Goal: Transaction & Acquisition: Book appointment/travel/reservation

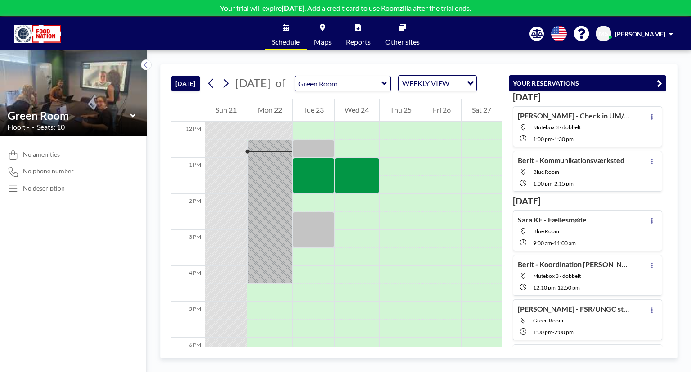
scroll to position [432, 0]
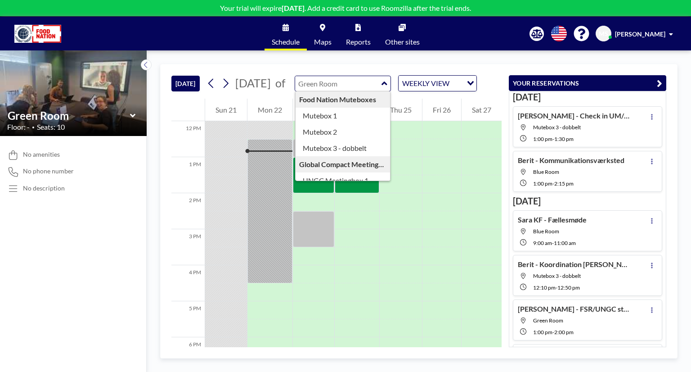
click at [392, 91] on div "Food Nation Muteboxes Mutebox 1 Mutebox 2 Mutebox 3 - dobbelt Global Compact Me…" at bounding box center [343, 84] width 97 height 16
type input "Mutebox 1"
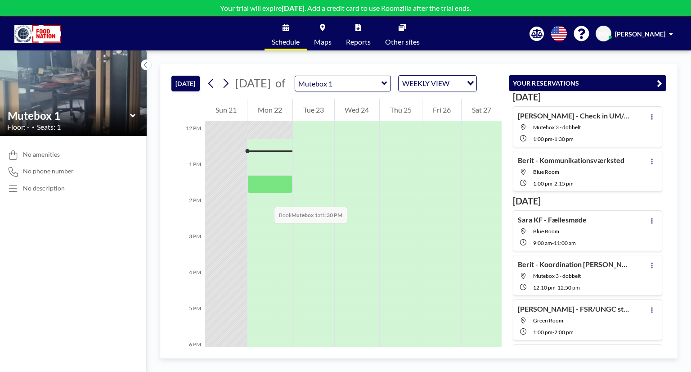
drag, startPoint x: 268, startPoint y: 162, endPoint x: 265, endPoint y: 198, distance: 35.2
click at [265, 198] on div at bounding box center [270, 121] width 45 height 864
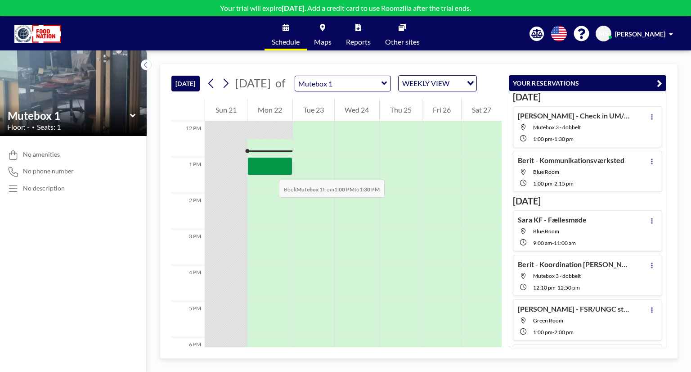
click at [270, 171] on div at bounding box center [270, 166] width 45 height 18
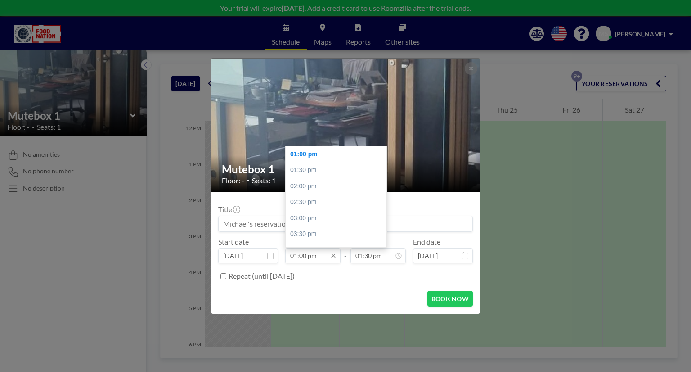
click at [295, 256] on input "01:00 pm" at bounding box center [312, 255] width 55 height 15
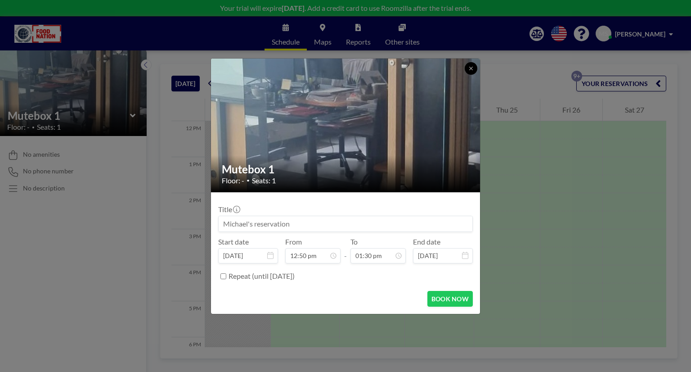
type input "12:50 pm"
click at [471, 72] on button at bounding box center [471, 68] width 13 height 13
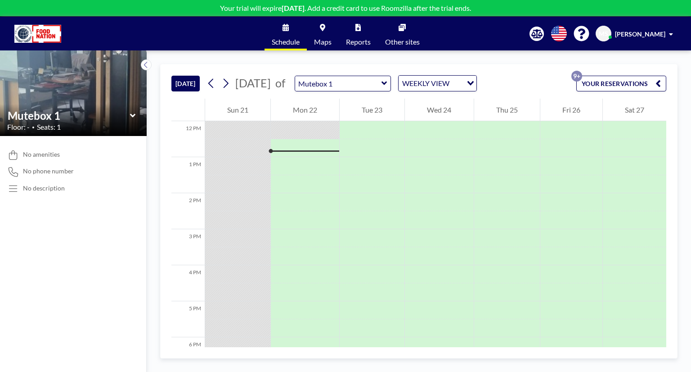
click at [388, 84] on icon at bounding box center [385, 83] width 6 height 9
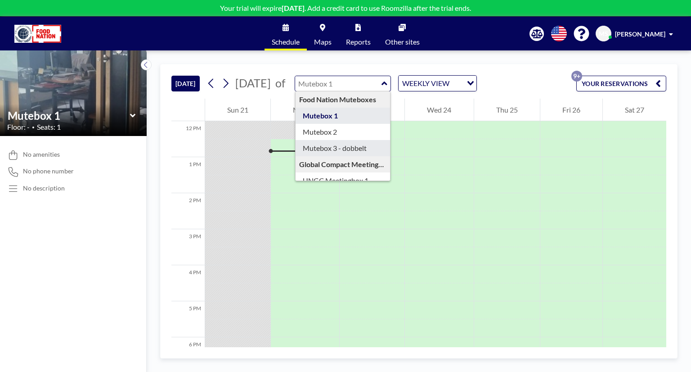
type input "Mutebox 3 - dobbelt"
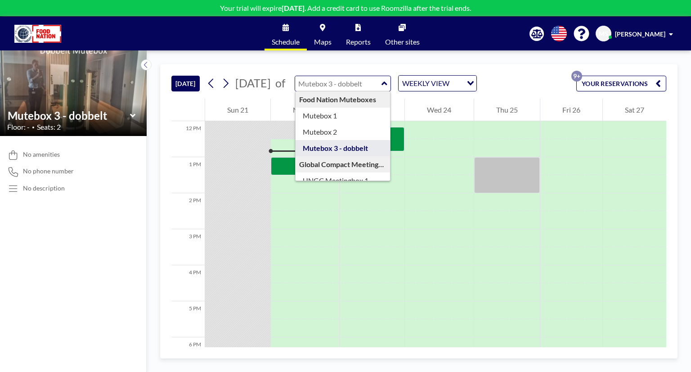
click at [382, 81] on input "text" at bounding box center [338, 83] width 86 height 15
type input "Mutebox 2"
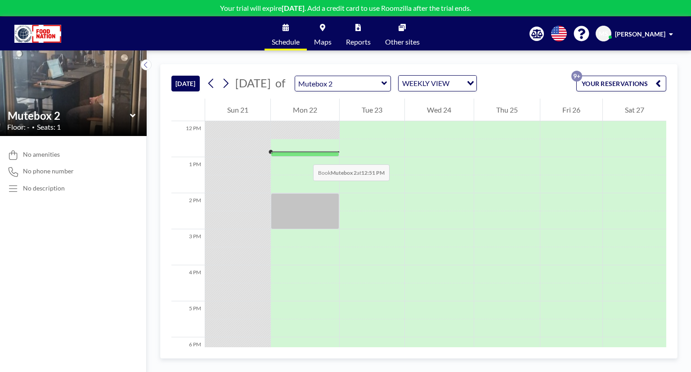
drag, startPoint x: 314, startPoint y: 148, endPoint x: 304, endPoint y: 156, distance: 12.5
click at [304, 156] on div at bounding box center [305, 148] width 68 height 18
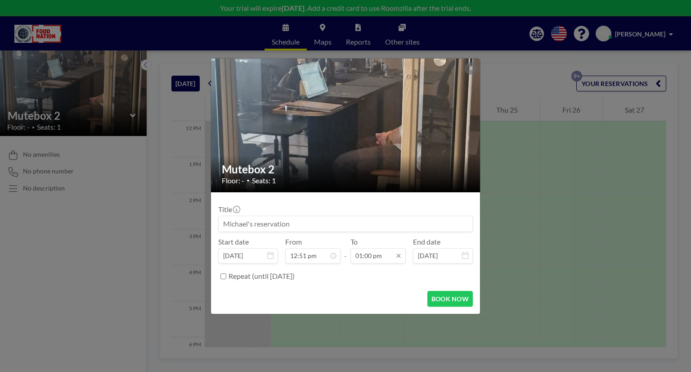
scroll to position [417, 0]
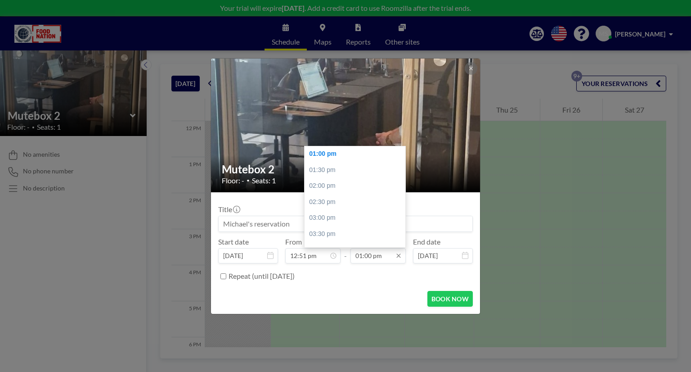
click at [361, 255] on input "01:00 pm" at bounding box center [378, 255] width 55 height 15
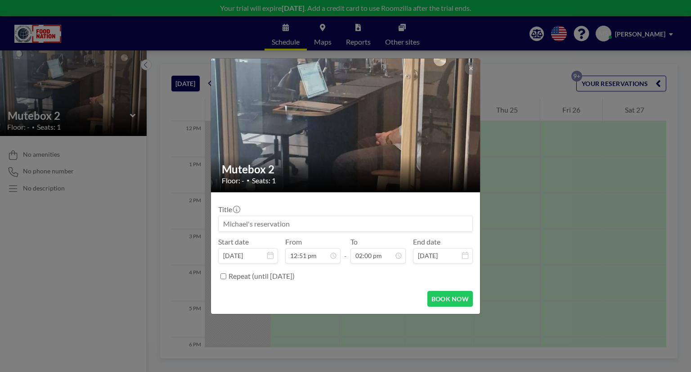
type input "02:00 pm"
click at [339, 217] on input at bounding box center [346, 223] width 254 height 15
type input ";"
type input "[PERSON_NAME] ud"
click at [445, 299] on button "BOOK NOW" at bounding box center [450, 299] width 45 height 16
